Goal: Transaction & Acquisition: Purchase product/service

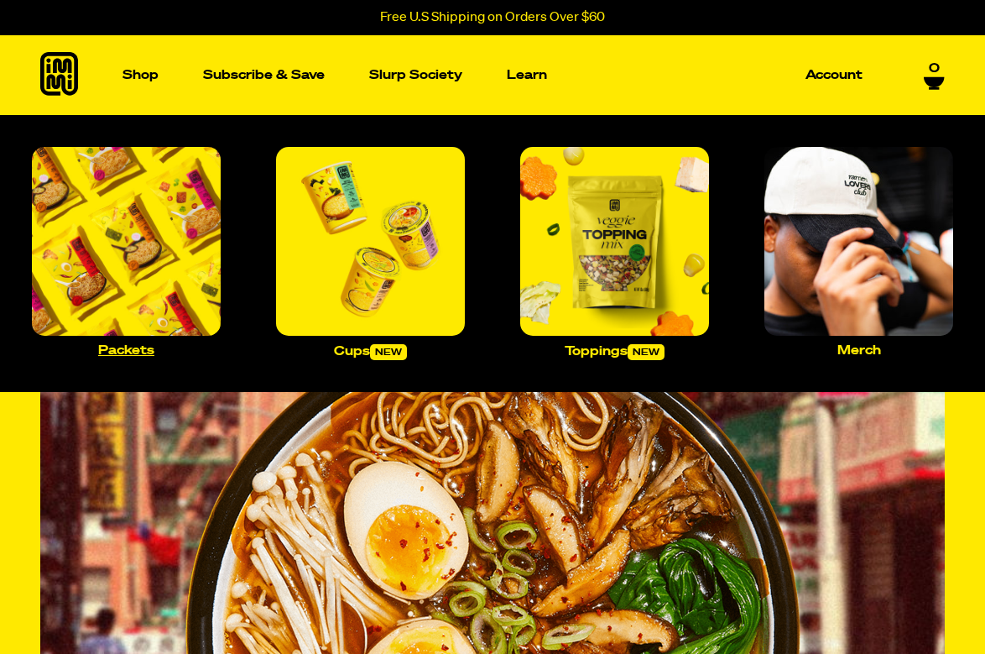
click at [131, 290] on img "Main navigation" at bounding box center [126, 241] width 189 height 189
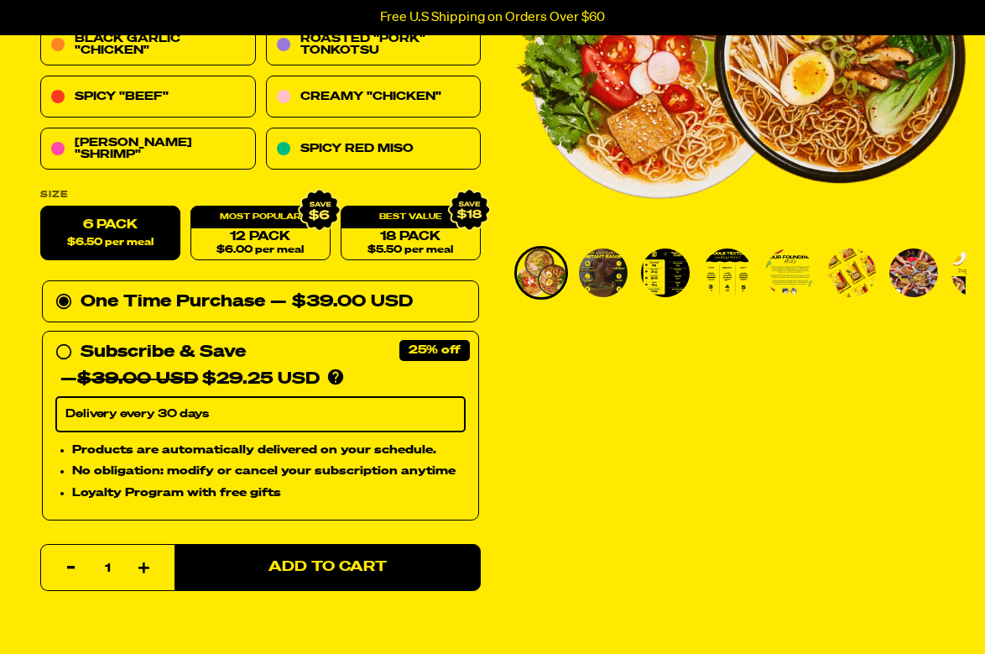
scroll to position [336, 0]
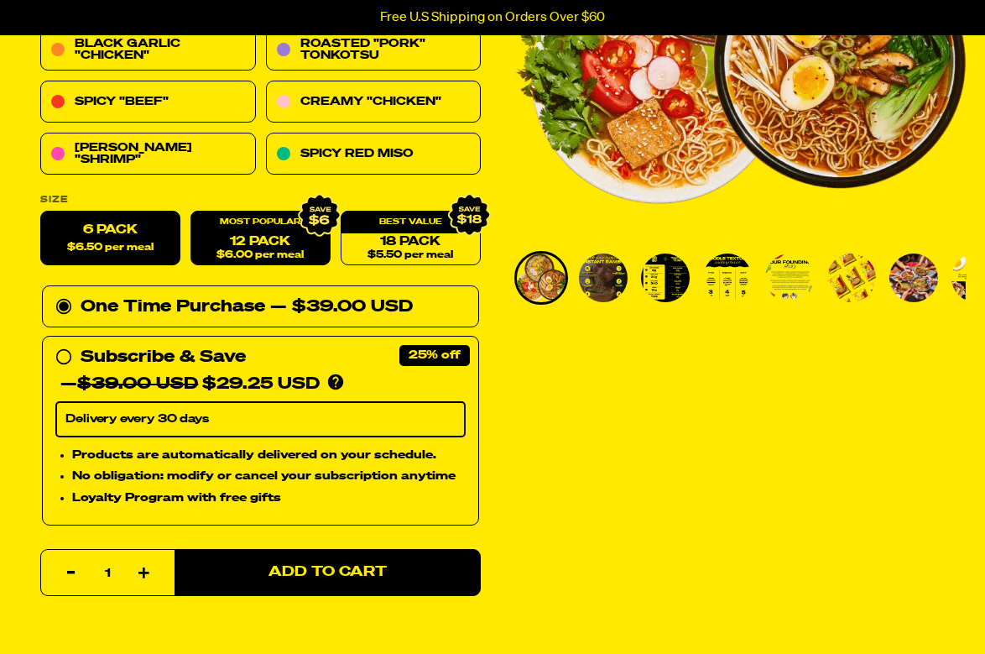
click at [241, 220] on div "12 Pack $6.00 per meal" at bounding box center [260, 238] width 140 height 55
click at [272, 235] on link "12 Pack $6.00 per meal" at bounding box center [260, 238] width 140 height 55
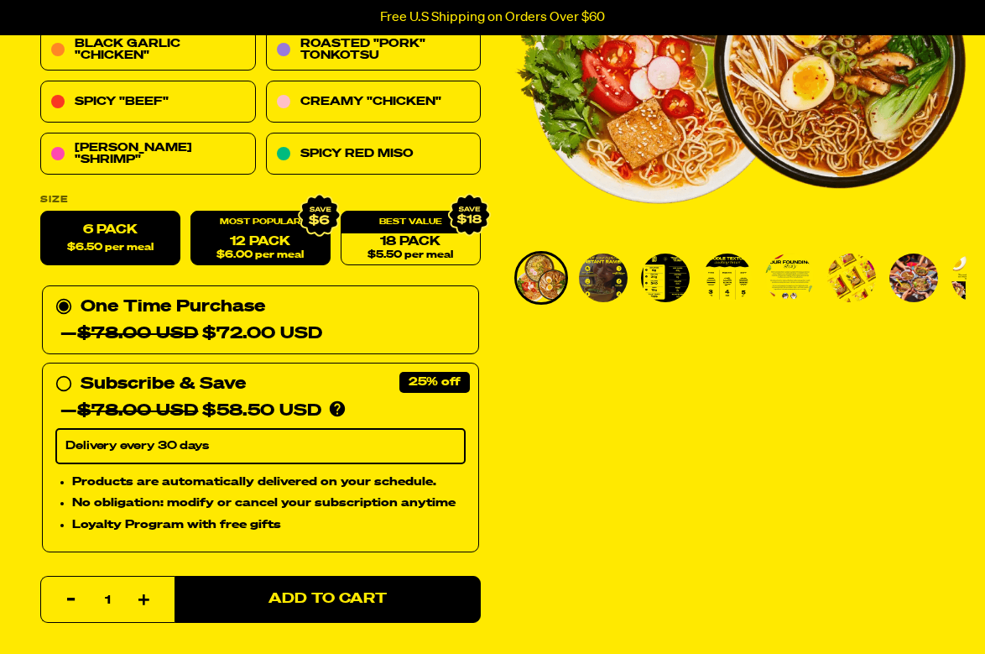
click at [107, 249] on span "$6.50 per meal" at bounding box center [110, 248] width 86 height 11
click at [41, 212] on input "6 Pack $6.50 per meal" at bounding box center [40, 211] width 1 height 1
radio input "true"
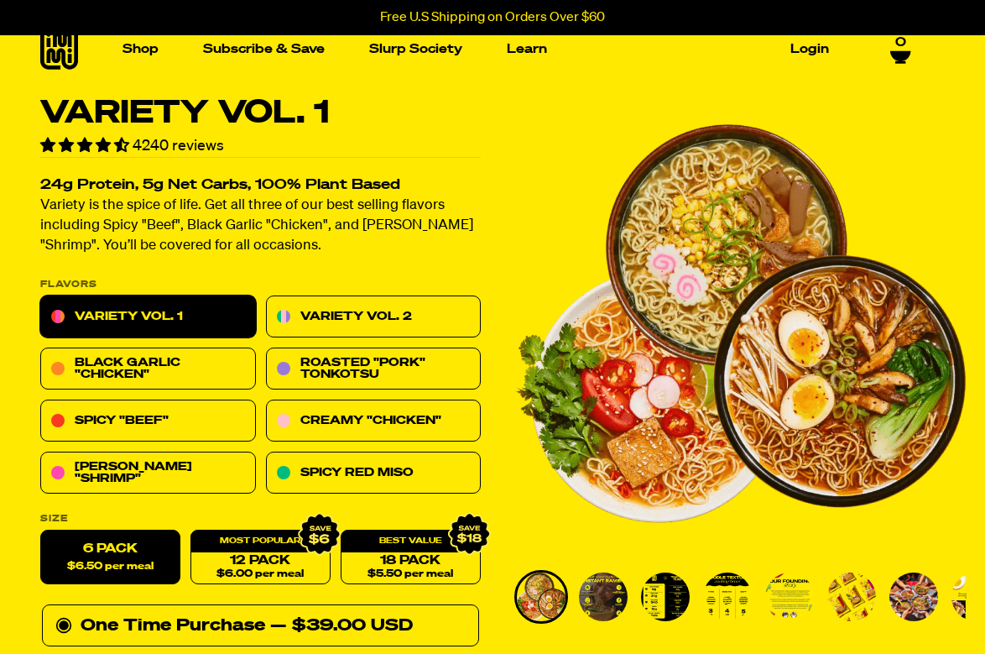
scroll to position [0, 0]
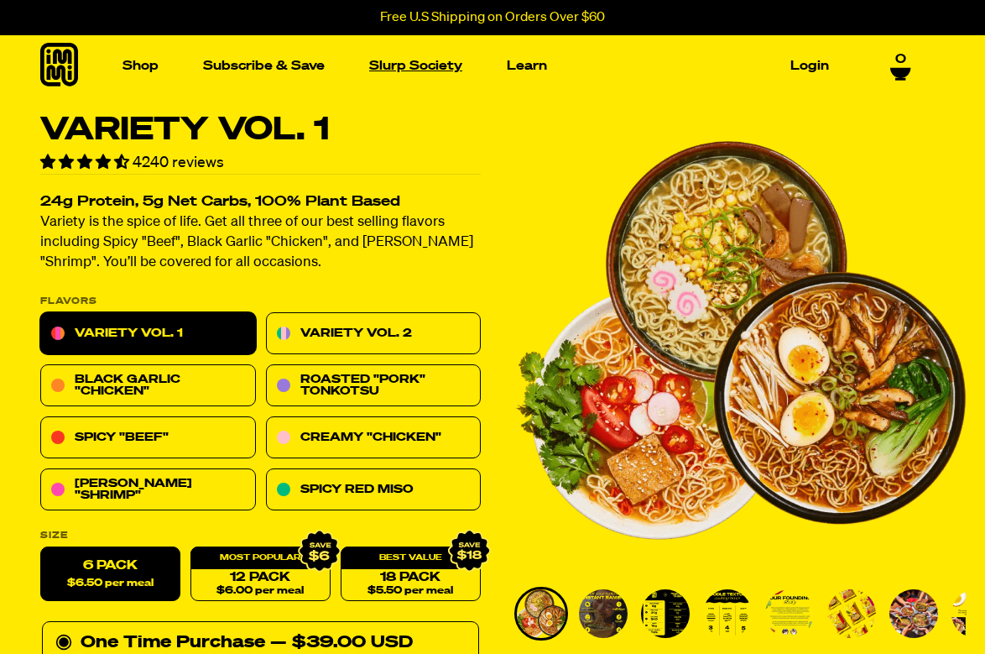
click at [433, 68] on link "Slurp Society" at bounding box center [416, 66] width 107 height 26
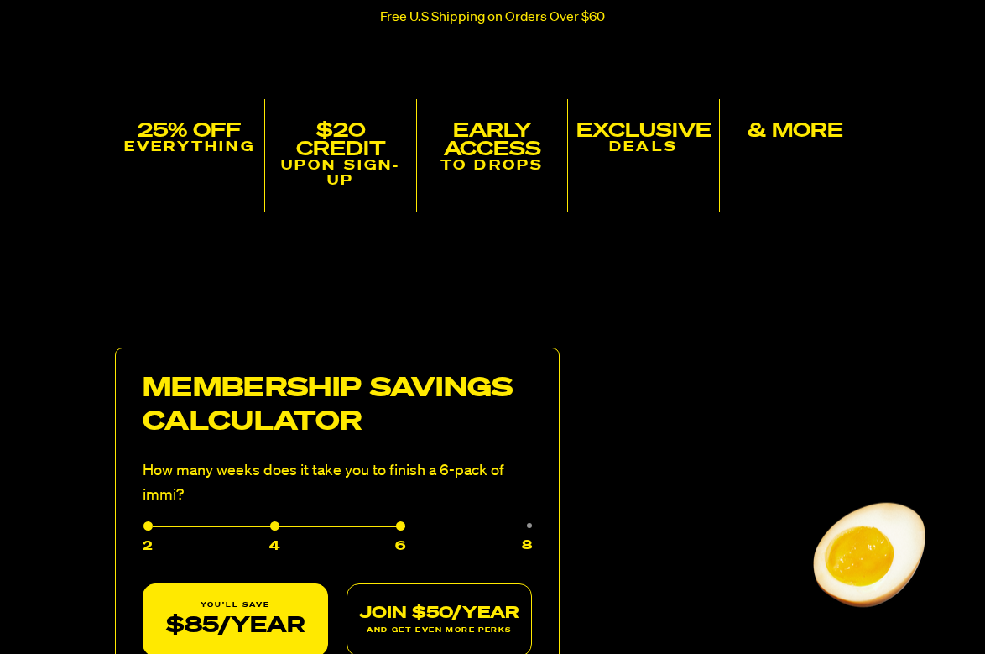
scroll to position [755, 0]
